Goal: Transaction & Acquisition: Purchase product/service

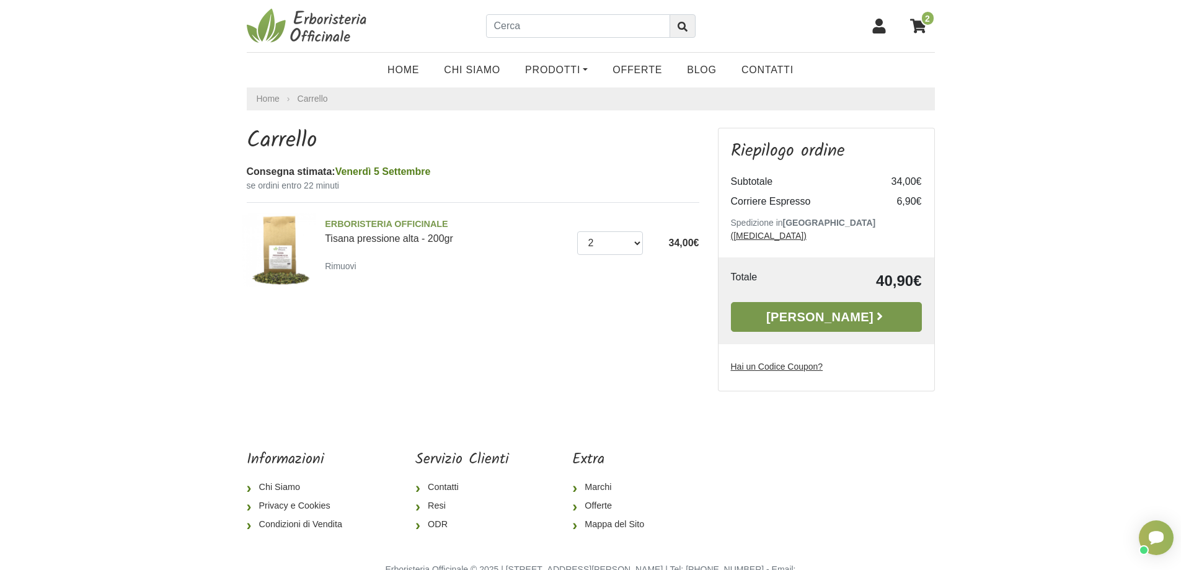
click at [831, 308] on link "[PERSON_NAME]" at bounding box center [826, 317] width 191 height 30
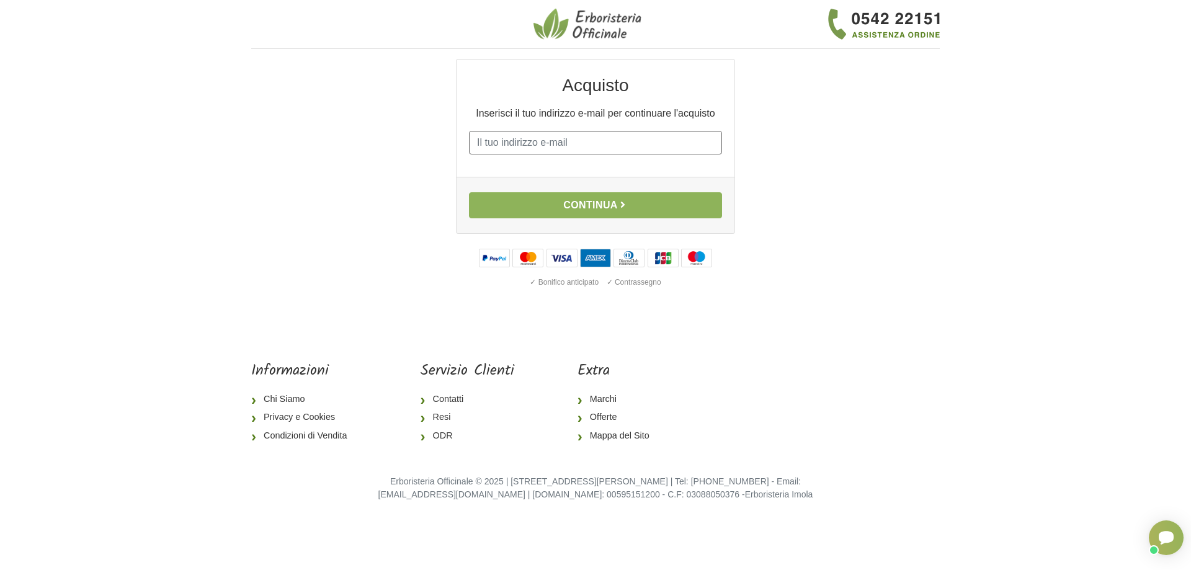
click at [557, 148] on input "E-mail" at bounding box center [595, 143] width 253 height 24
type input "[EMAIL_ADDRESS][DOMAIN_NAME]"
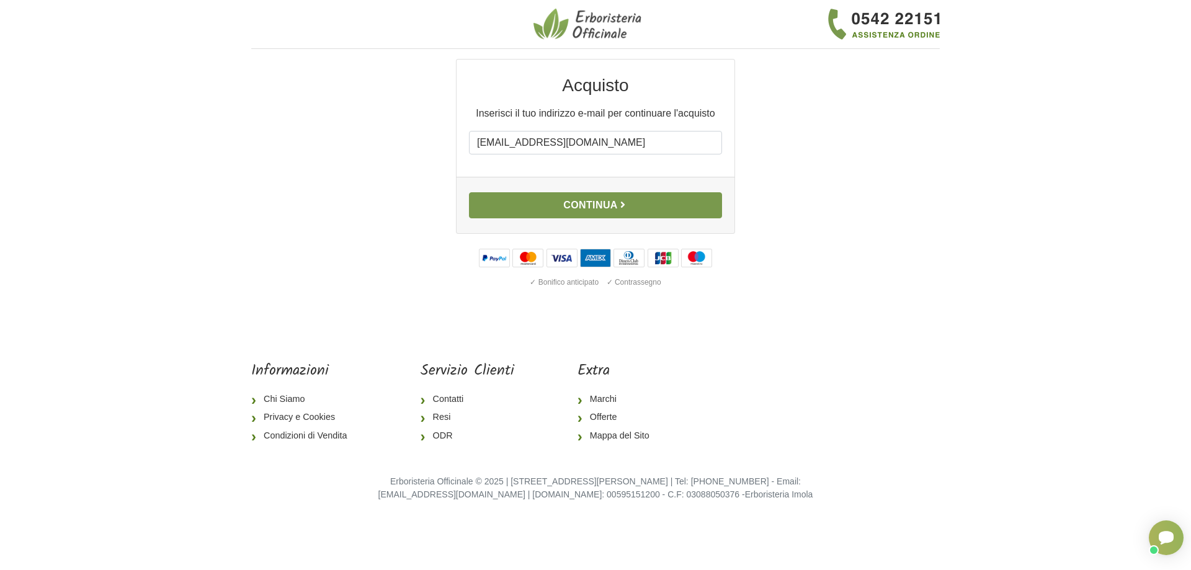
click at [606, 207] on button "Continua" at bounding box center [595, 205] width 253 height 26
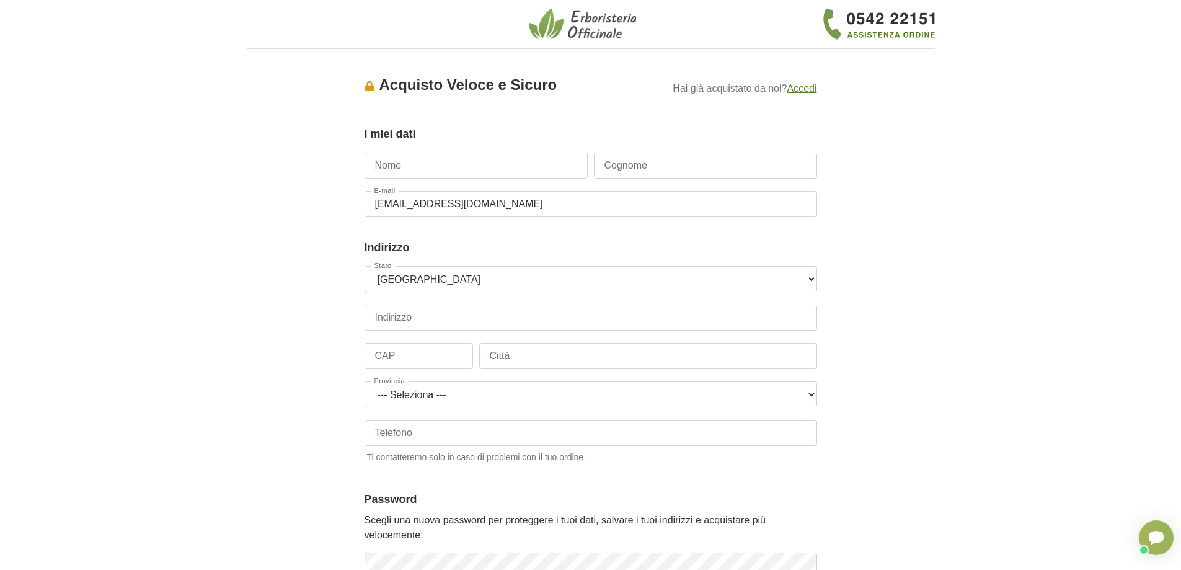
click at [514, 172] on input "Nome" at bounding box center [476, 166] width 223 height 26
type input "Michele"
type input "Stillavato"
type input "3351307052"
click at [1046, 241] on body "1 I Miei Dati 2 Indirizzo 3 Spedizione 4 Pagamento 5 Verifica ordine Accesso × …" at bounding box center [590, 460] width 1181 height 920
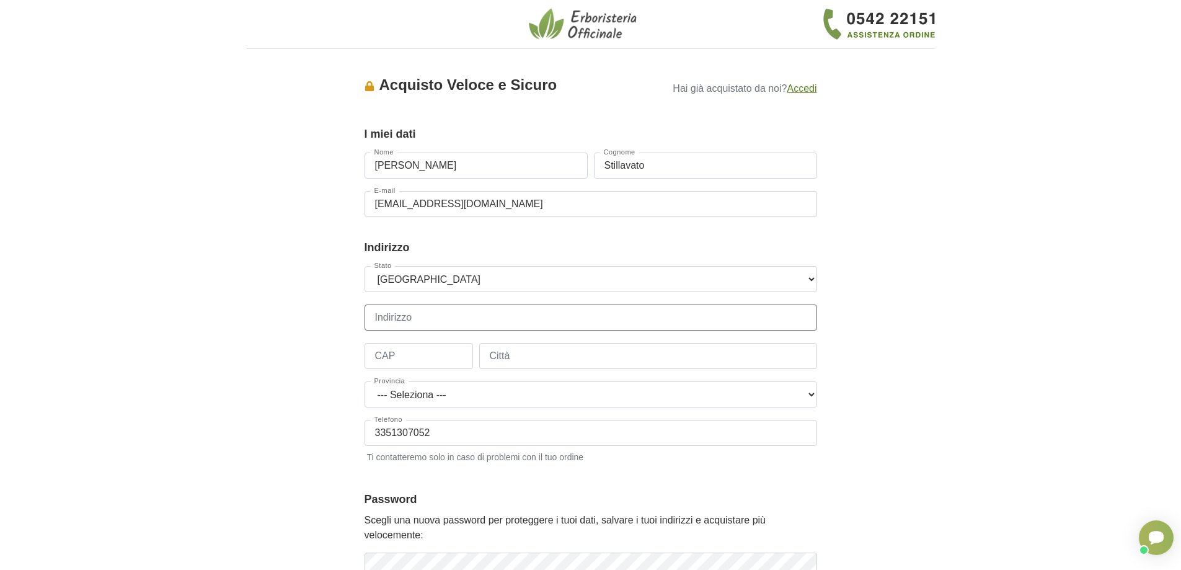
click at [449, 322] on input "Indirizzo" at bounding box center [591, 317] width 453 height 26
type input "Via Rovato 44"
type input "25030"
type input "ERBUSCO"
select select "3857"
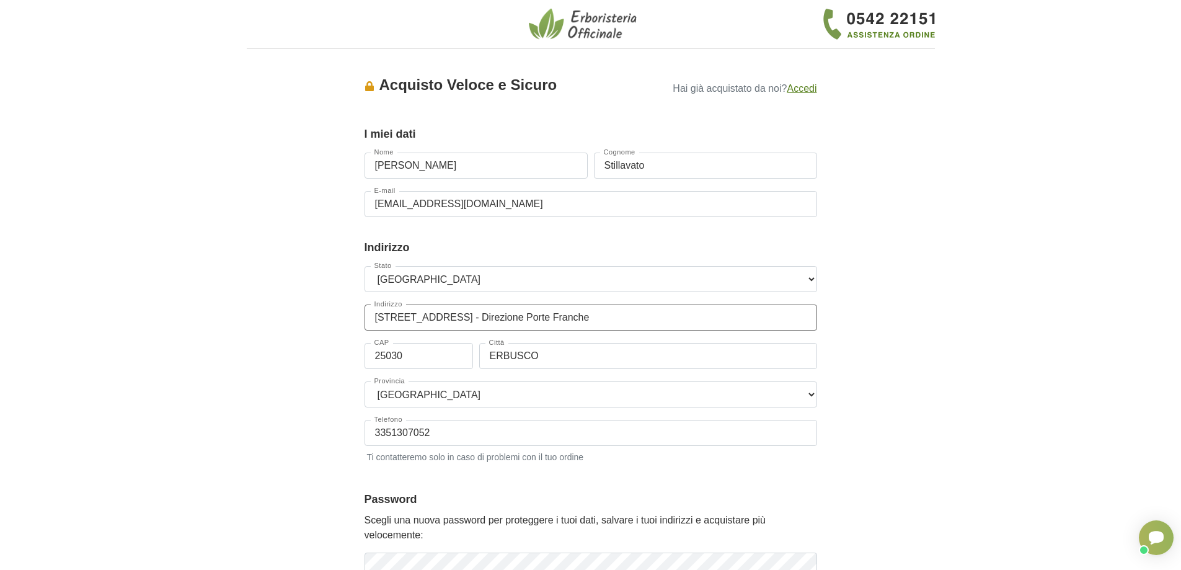
type input "Via Rovato 44 - Direzione Porte Franche"
click at [923, 272] on div "Accesso × Accedi per completare il tuo acquisto più velocemente. E-mail mic.sti…" at bounding box center [590, 385] width 707 height 652
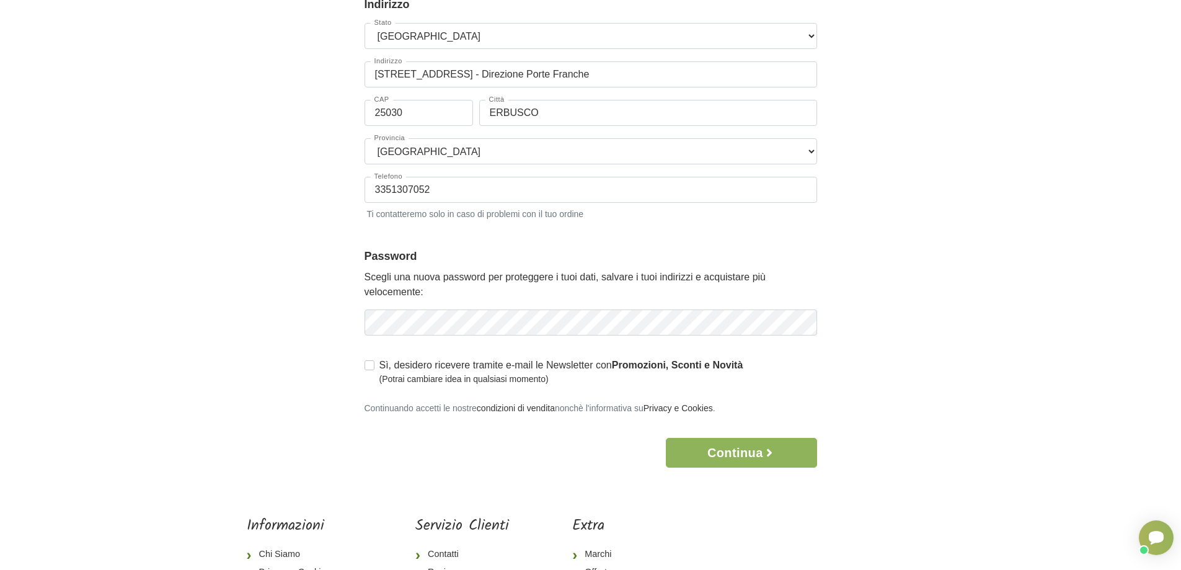
scroll to position [248, 0]
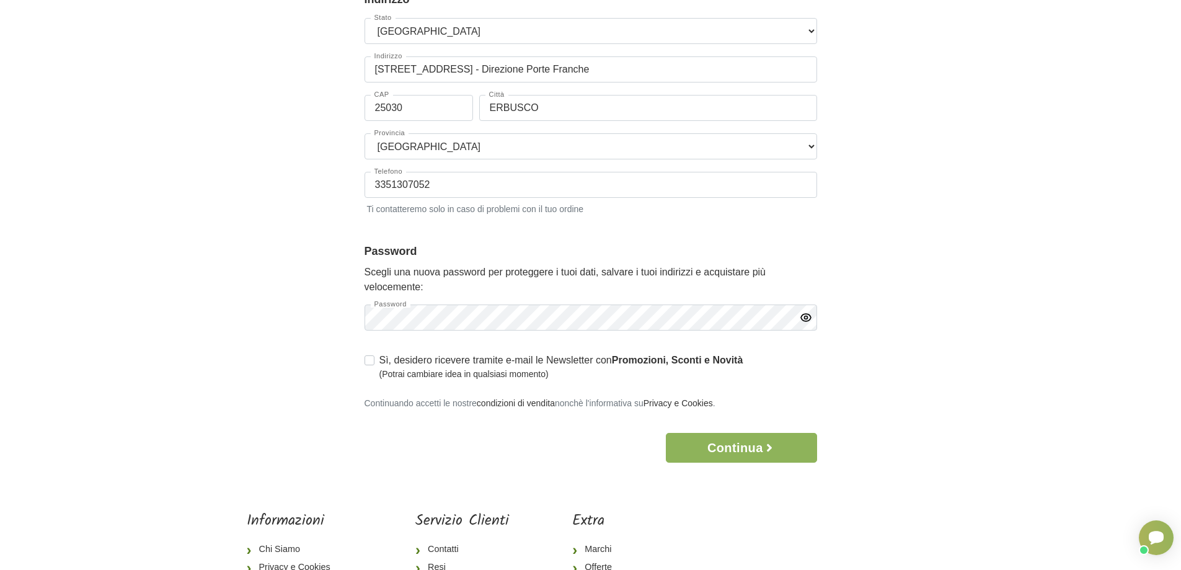
click at [379, 362] on label "Sì, desidero ricevere tramite e-mail le Newsletter con Promozioni, Sconti e Nov…" at bounding box center [561, 367] width 364 height 28
click at [371, 362] on input "Sì, desidero ricevere tramite e-mail le Newsletter con Promozioni, Sconti e Nov…" at bounding box center [370, 359] width 10 height 12
checkbox input "true"
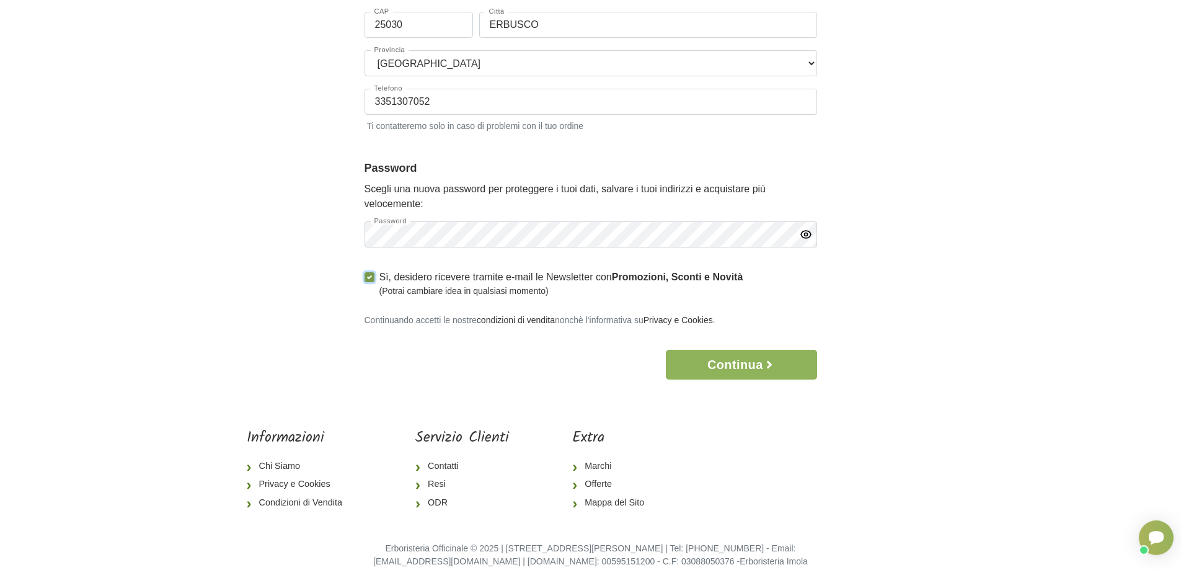
scroll to position [350, 0]
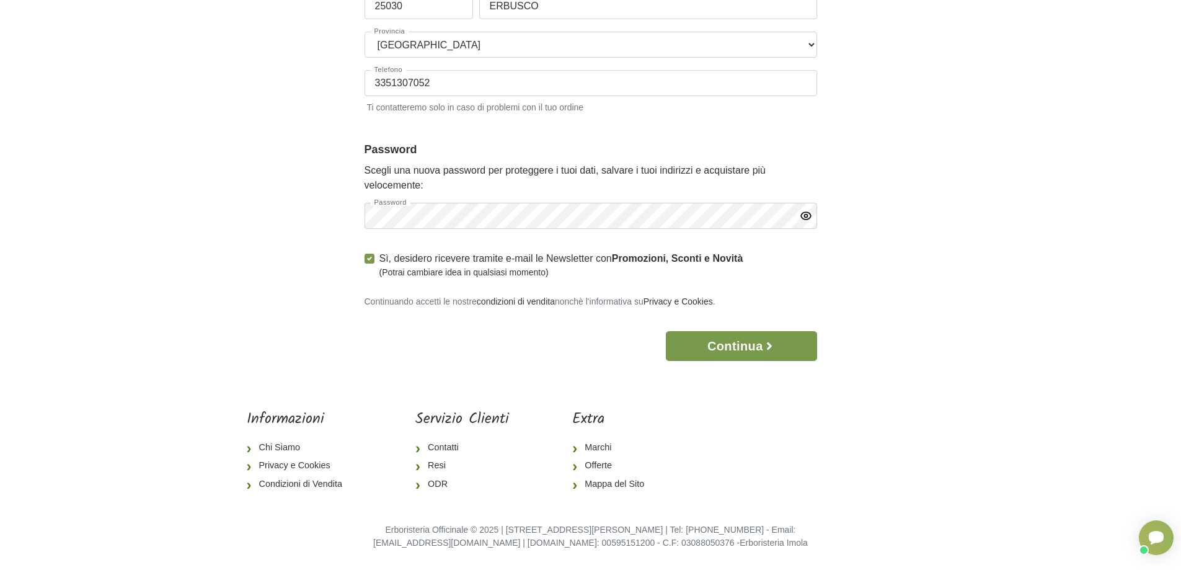
click at [727, 353] on button "Continua" at bounding box center [741, 346] width 151 height 30
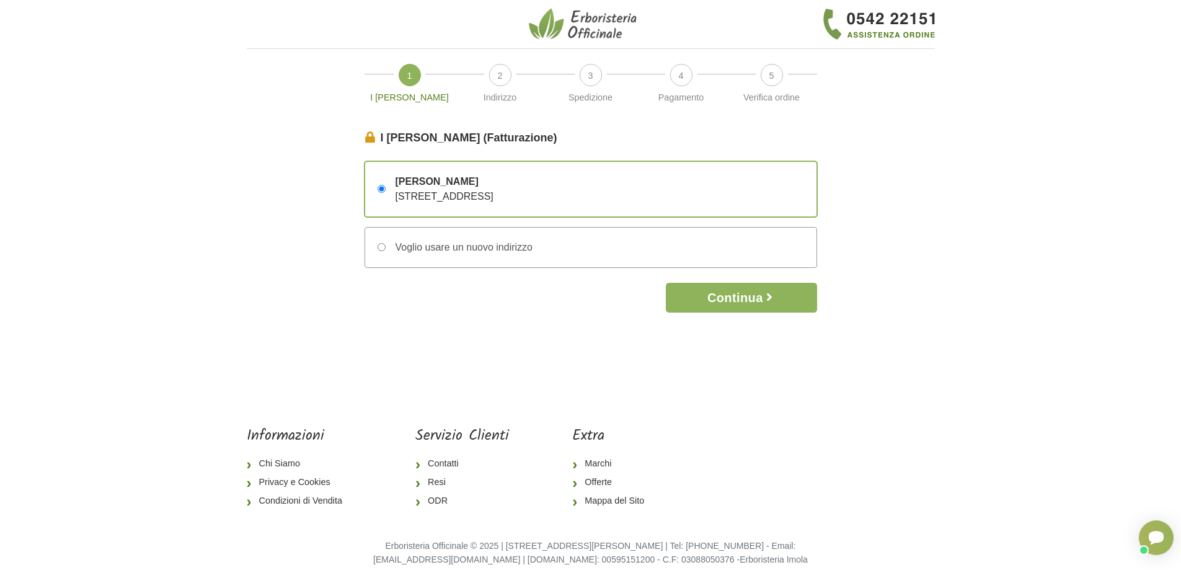
click at [383, 246] on input "Voglio usare un nuovo indirizzo" at bounding box center [382, 247] width 8 height 8
radio input "true"
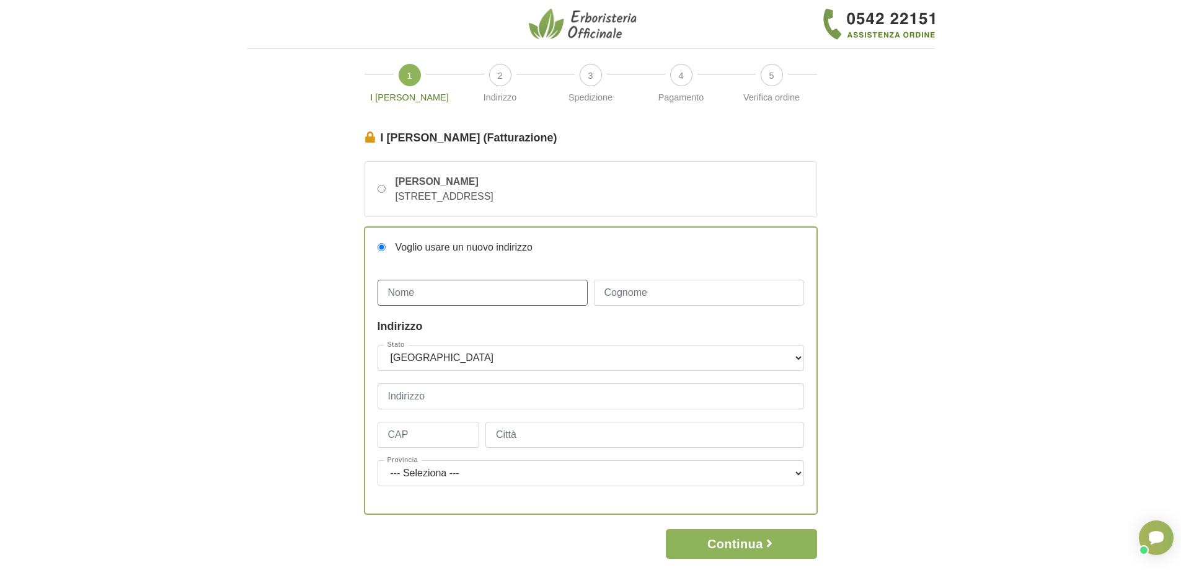
click at [432, 293] on input "Nome" at bounding box center [483, 293] width 210 height 26
type input "Michele"
type input "Stillavato"
click at [399, 394] on input "Indirizzo" at bounding box center [591, 396] width 427 height 26
type input "Via Monte Santo 23"
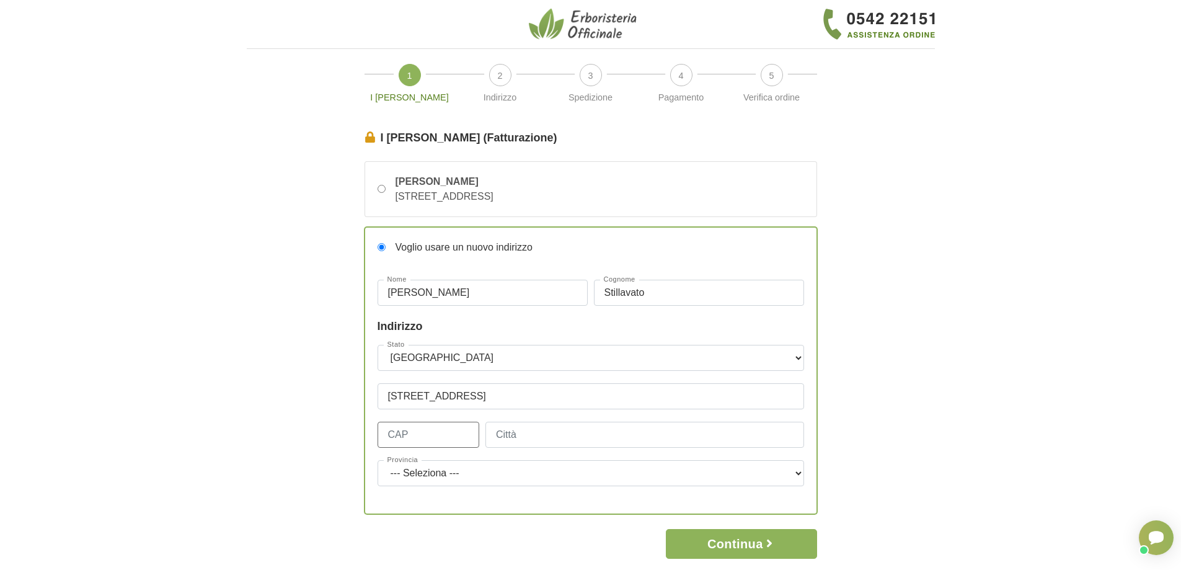
type input "21013"
type input "Gallarate"
select select "3941"
click at [957, 451] on body "1 I Miei Dati 2 Indirizzo 3 Spedizione 4 Pagamento 5 Verifica ordine I Miei Dat…" at bounding box center [590, 383] width 1181 height 767
click at [724, 538] on button "Continua" at bounding box center [741, 544] width 151 height 30
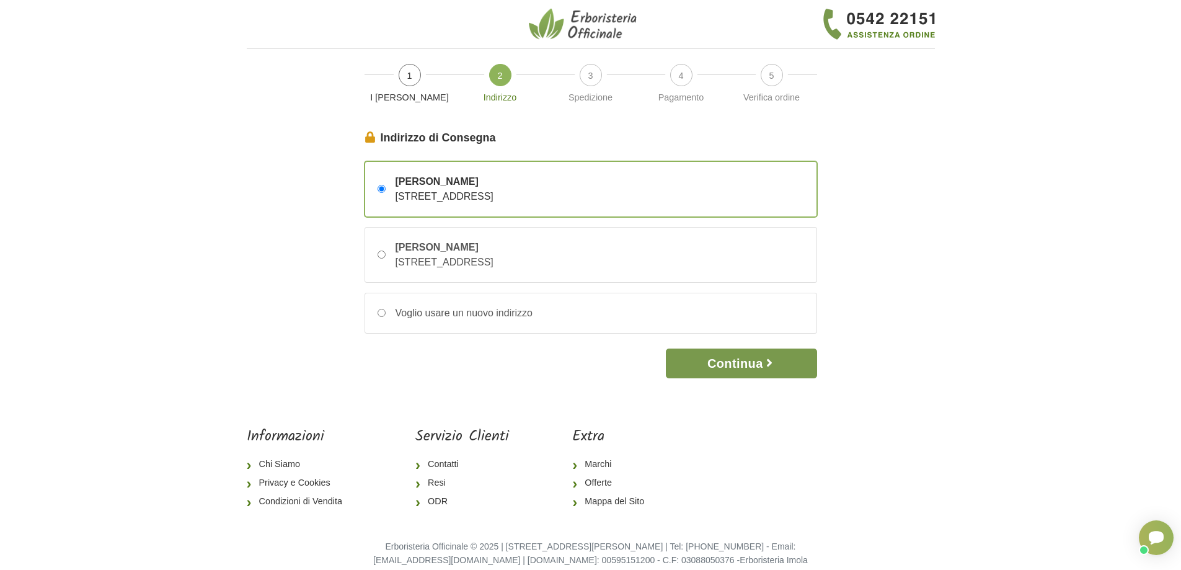
click at [724, 369] on button "Continua" at bounding box center [741, 363] width 151 height 30
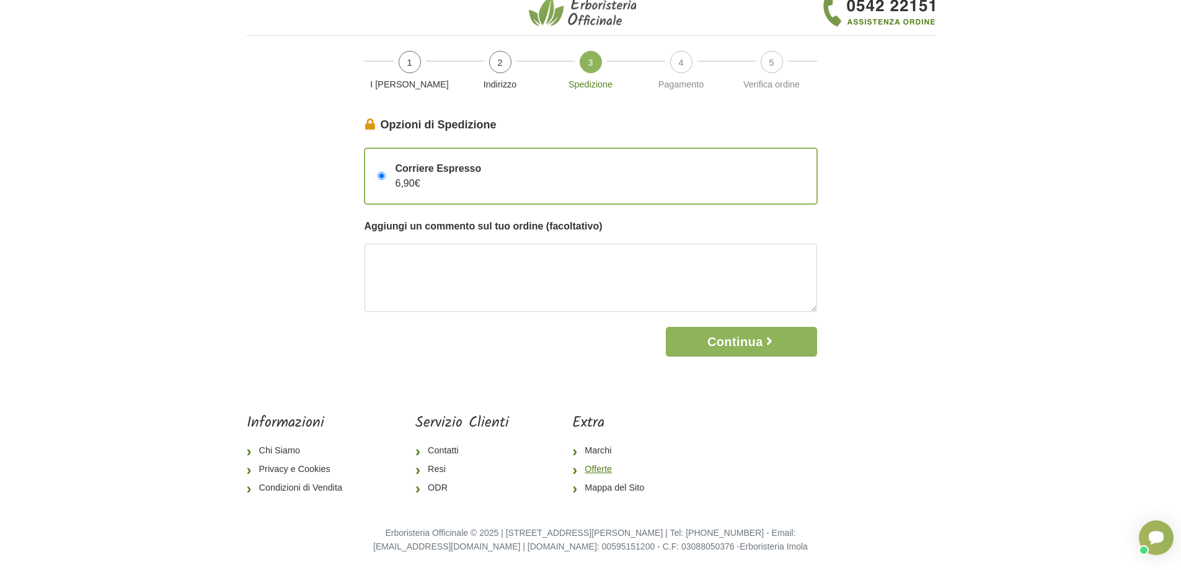
scroll to position [16, 0]
